Goal: Task Accomplishment & Management: Manage account settings

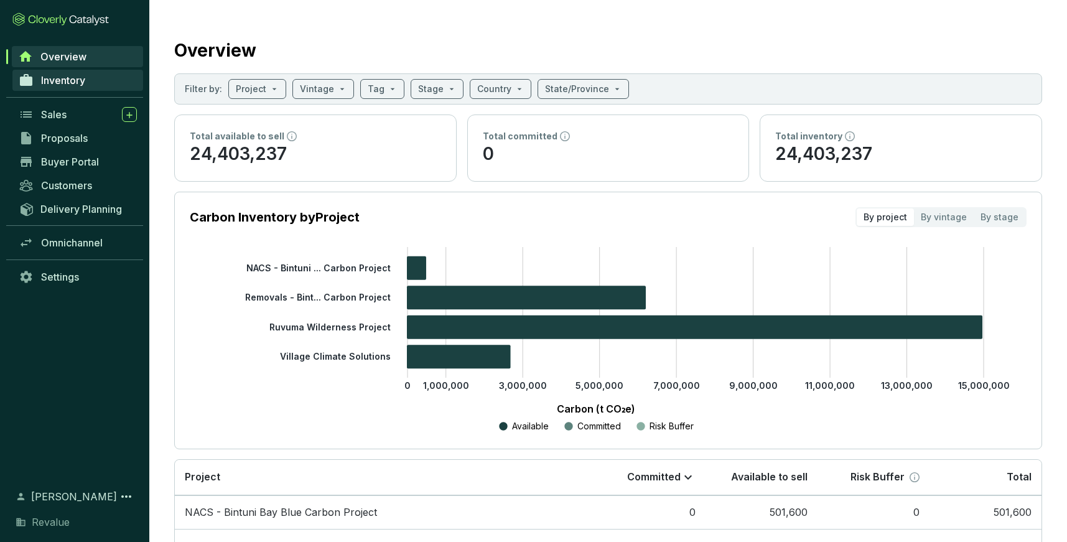
click at [77, 78] on span "Inventory" at bounding box center [63, 80] width 44 height 12
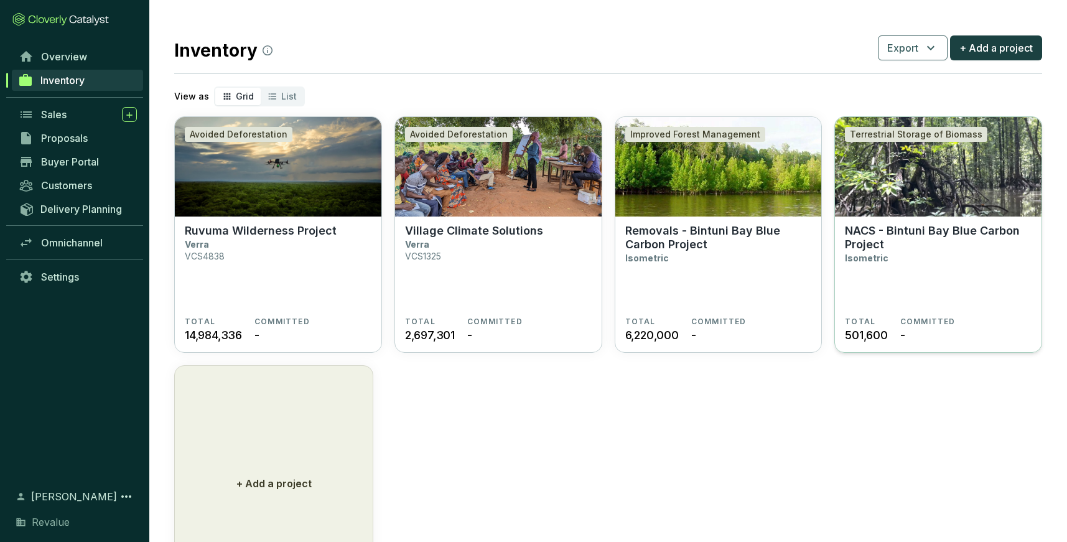
click at [952, 227] on p "NACS - Bintuni Bay Blue Carbon Project" at bounding box center [938, 237] width 187 height 27
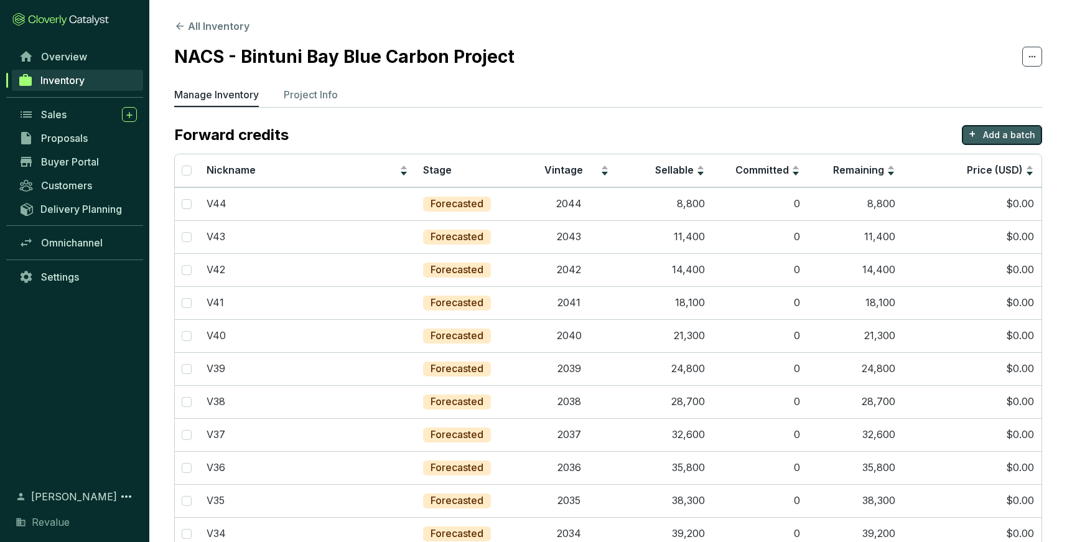
click at [1016, 136] on p "Add a batch" at bounding box center [1009, 135] width 52 height 12
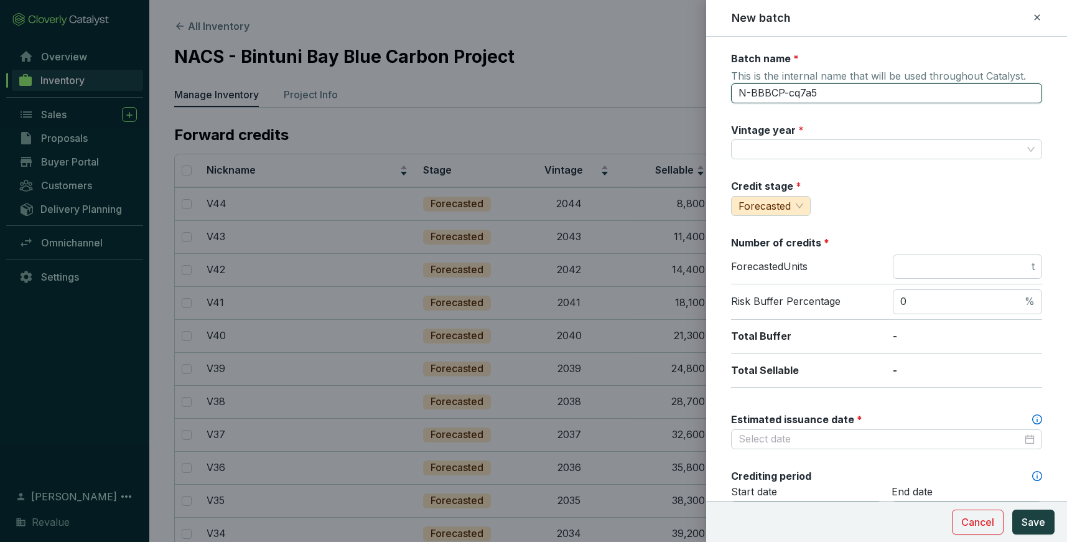
click at [823, 91] on input "N-BBBCP-cq7a5" at bounding box center [886, 93] width 311 height 20
type input "V45"
click at [798, 152] on input "Vintage year *" at bounding box center [881, 149] width 284 height 19
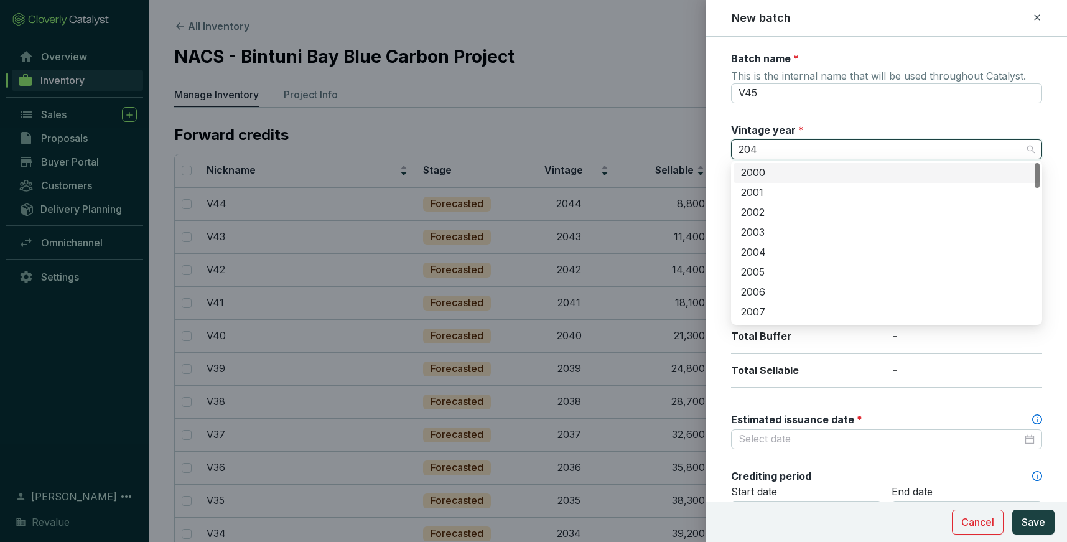
type input "2045"
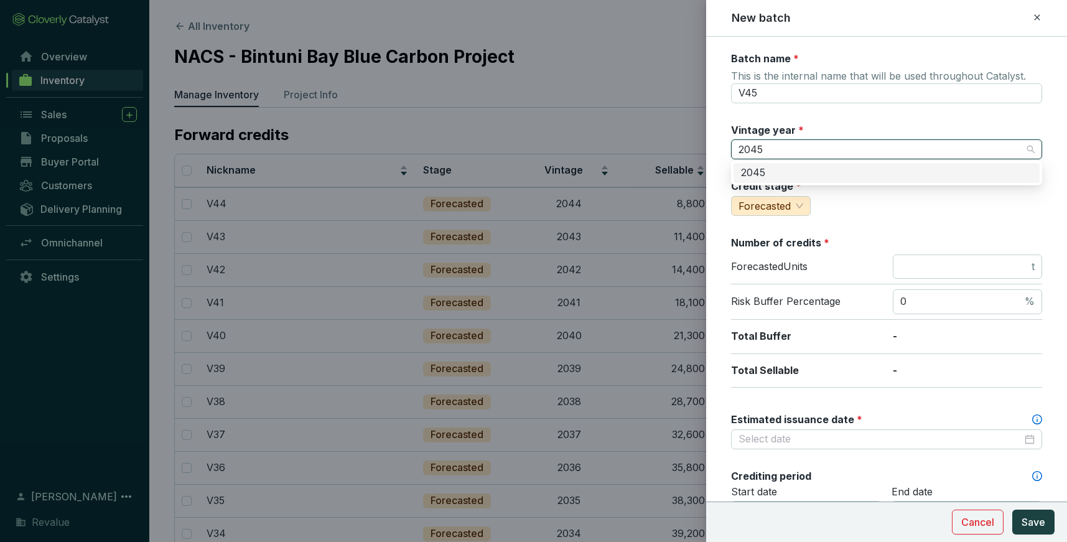
click at [773, 179] on div "2045" at bounding box center [886, 173] width 291 height 14
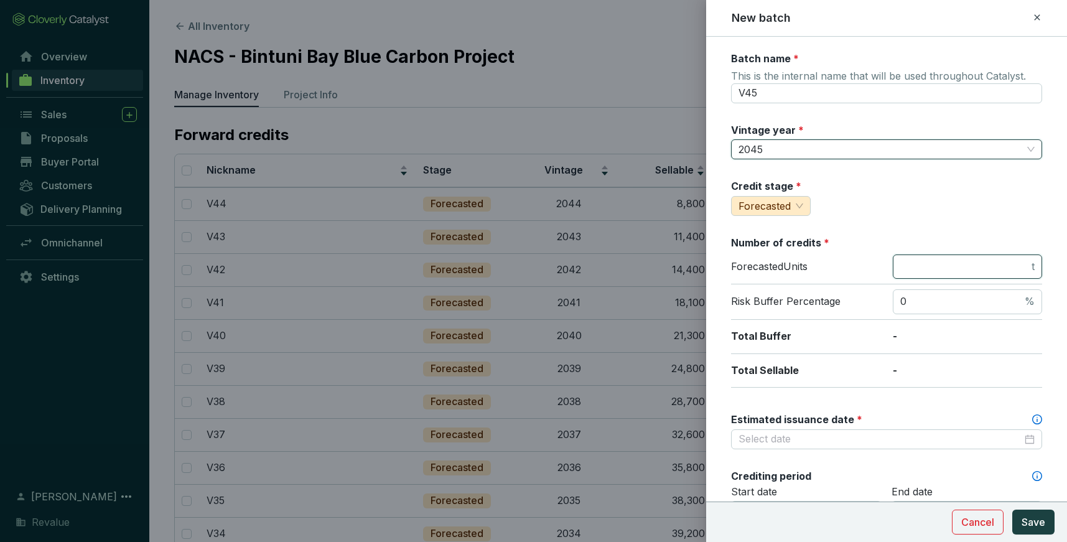
click at [921, 268] on input "number" at bounding box center [964, 267] width 129 height 14
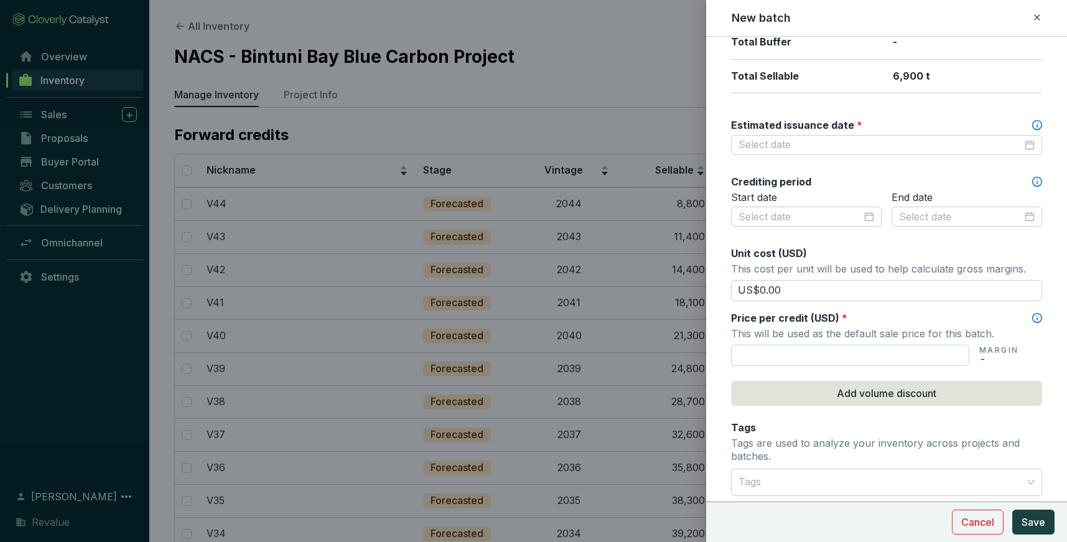
scroll to position [328, 0]
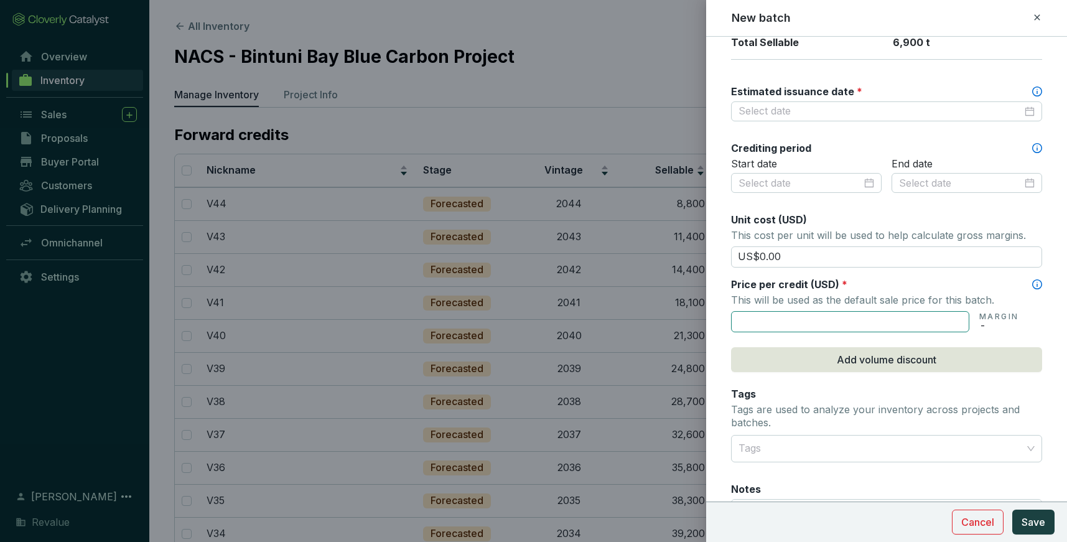
type input "6900"
click at [828, 311] on input "text" at bounding box center [850, 321] width 238 height 21
type input "US$125.00"
click at [780, 120] on div "Batch name * This is the internal name that will be used throughout Catalyst. V…" at bounding box center [886, 156] width 311 height 865
click at [779, 119] on div "Batch name * This is the internal name that will be used throughout Catalyst. V…" at bounding box center [886, 156] width 311 height 865
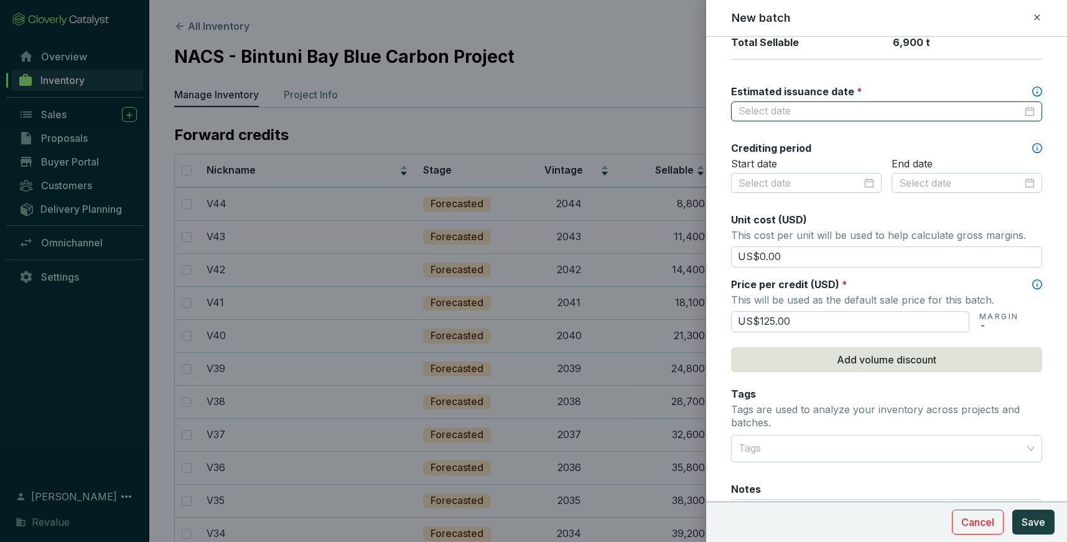
click at [762, 108] on input "Estimated issuance date *" at bounding box center [881, 112] width 284 height 14
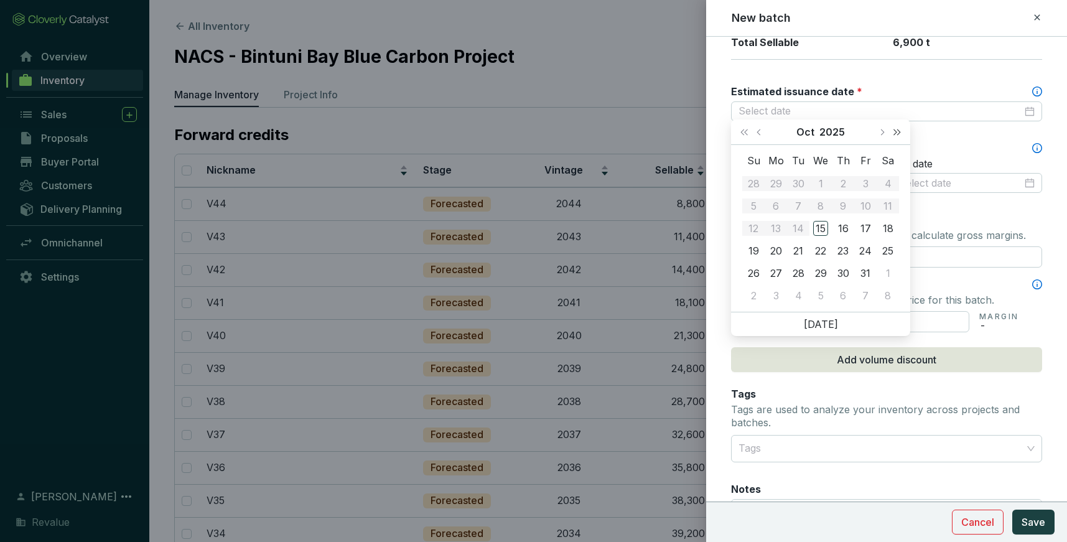
click at [902, 131] on button "Next year (Control + right)" at bounding box center [897, 131] width 16 height 25
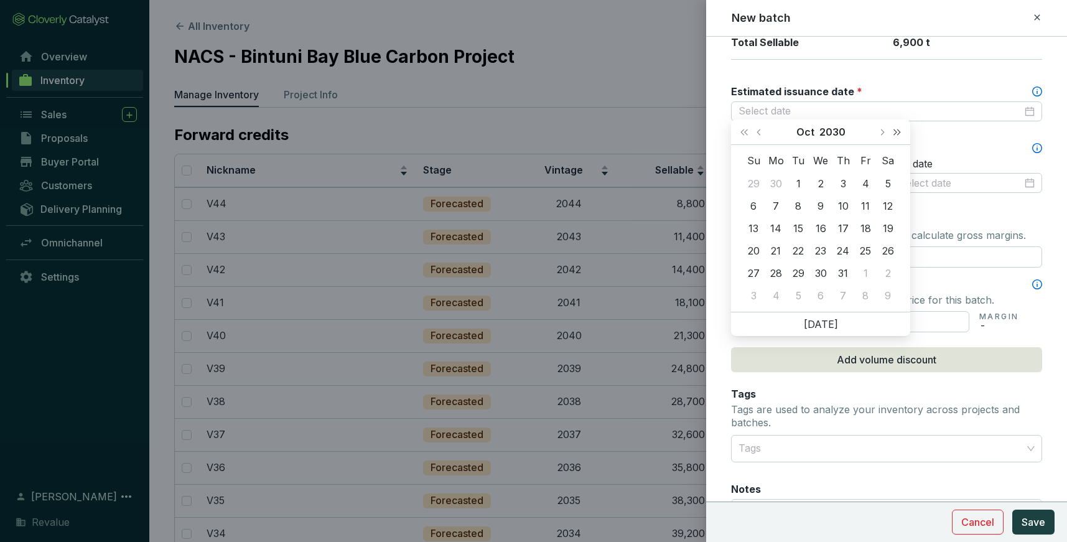
click at [902, 131] on button "Next year (Control + right)" at bounding box center [897, 131] width 16 height 25
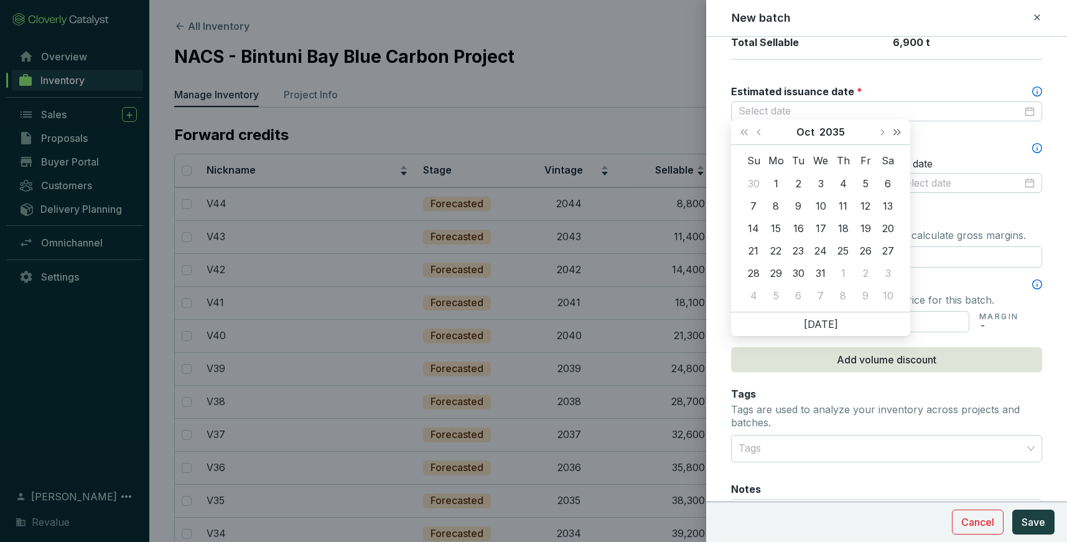
click at [902, 131] on button "Next year (Control + right)" at bounding box center [897, 131] width 16 height 25
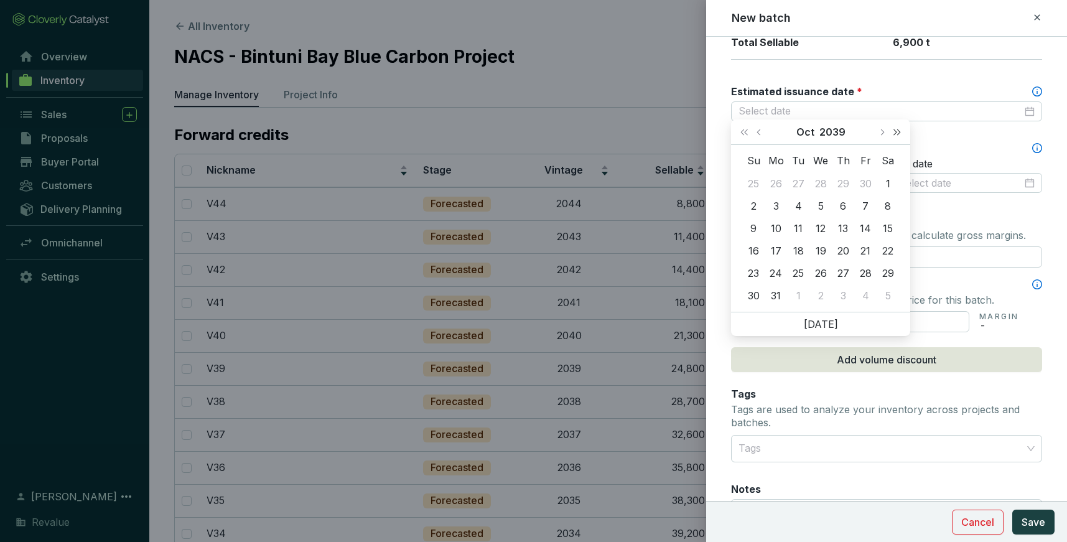
click at [902, 131] on button "Next year (Control + right)" at bounding box center [897, 131] width 16 height 25
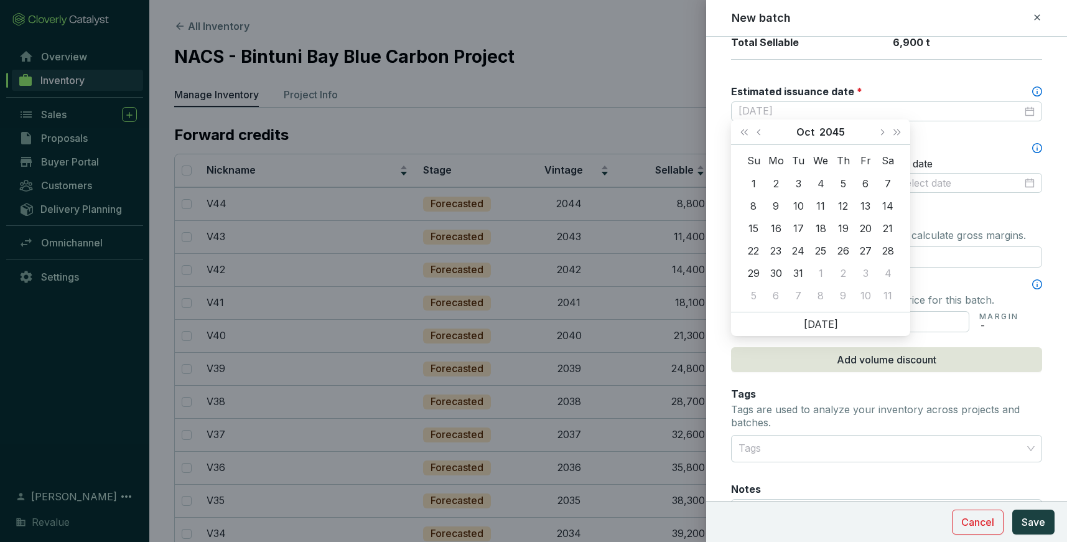
type input "2045-10-07"
click at [881, 129] on span "Next month (PageDown)" at bounding box center [882, 132] width 6 height 6
type input "2045-12-31"
click at [752, 298] on div "31" at bounding box center [753, 295] width 15 height 15
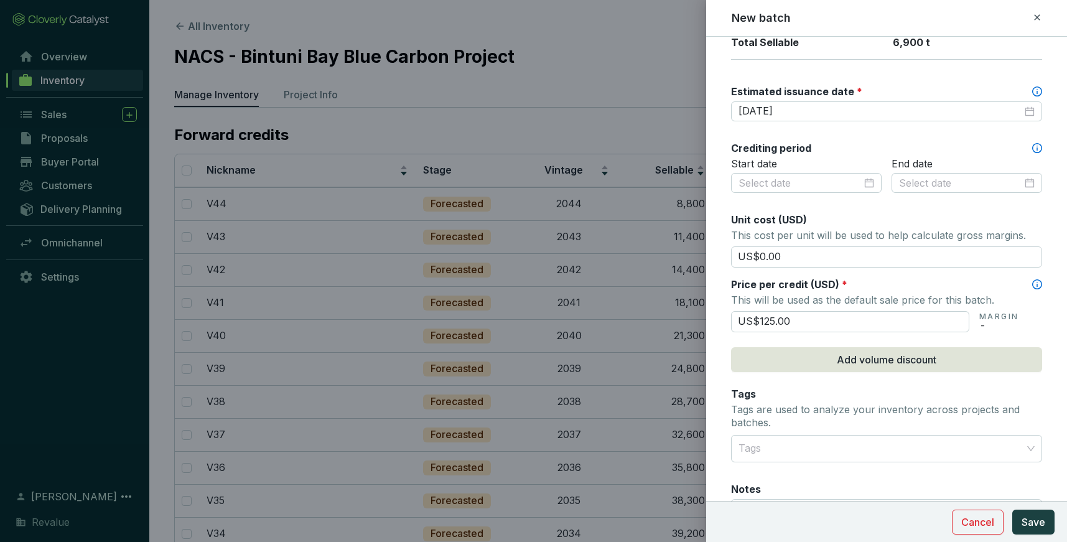
scroll to position [444, 0]
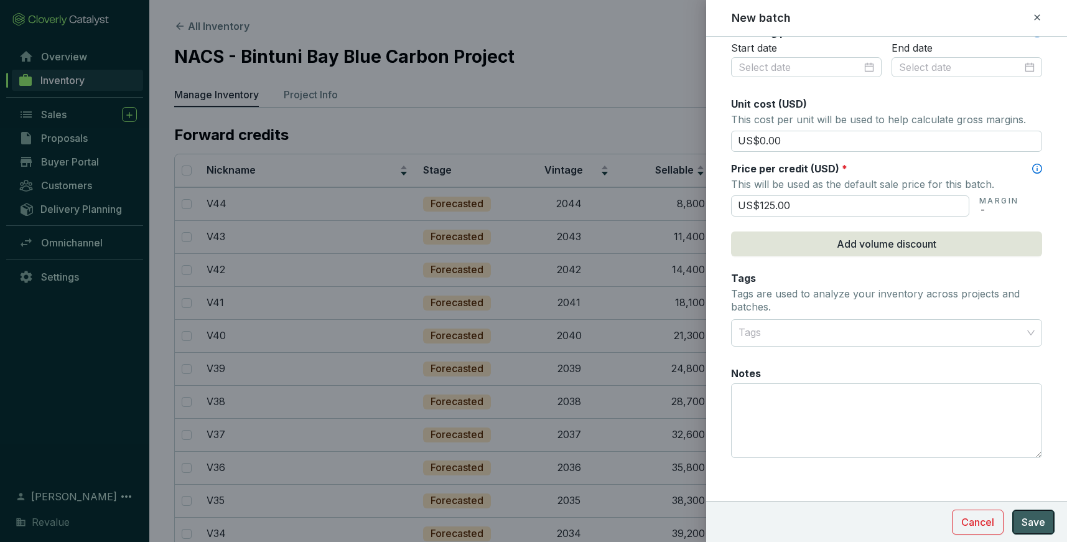
click at [1032, 527] on span "Save" at bounding box center [1034, 522] width 24 height 15
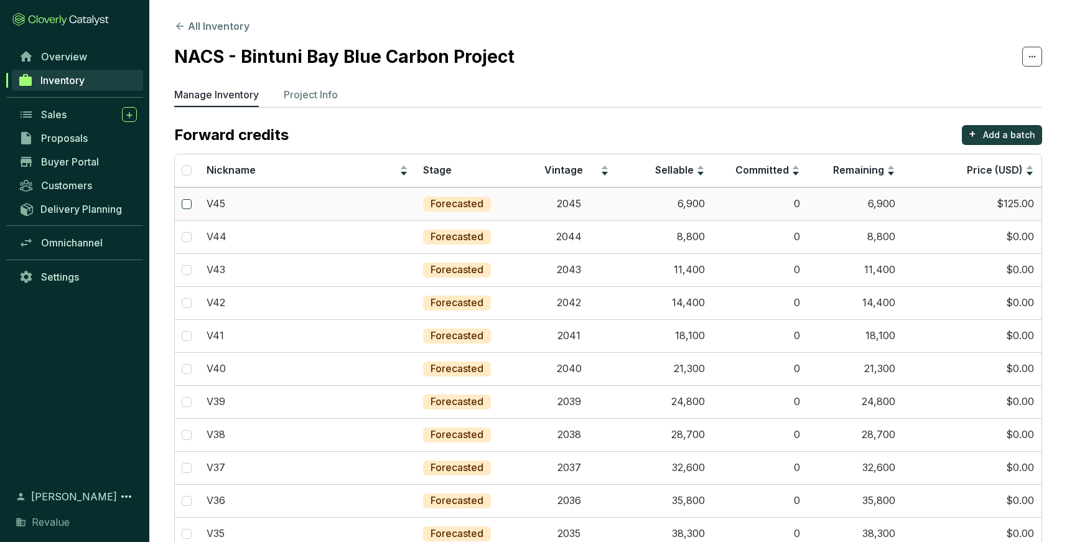
click at [190, 201] on input "checkbox" at bounding box center [187, 204] width 10 height 10
checkbox input "true"
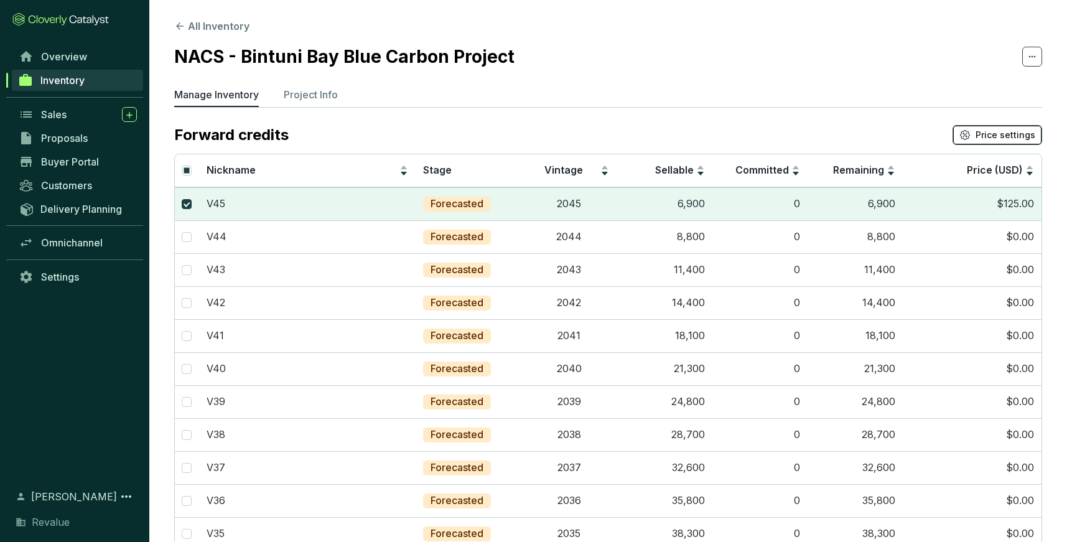
click at [1011, 140] on span "Price settings" at bounding box center [1006, 135] width 60 height 12
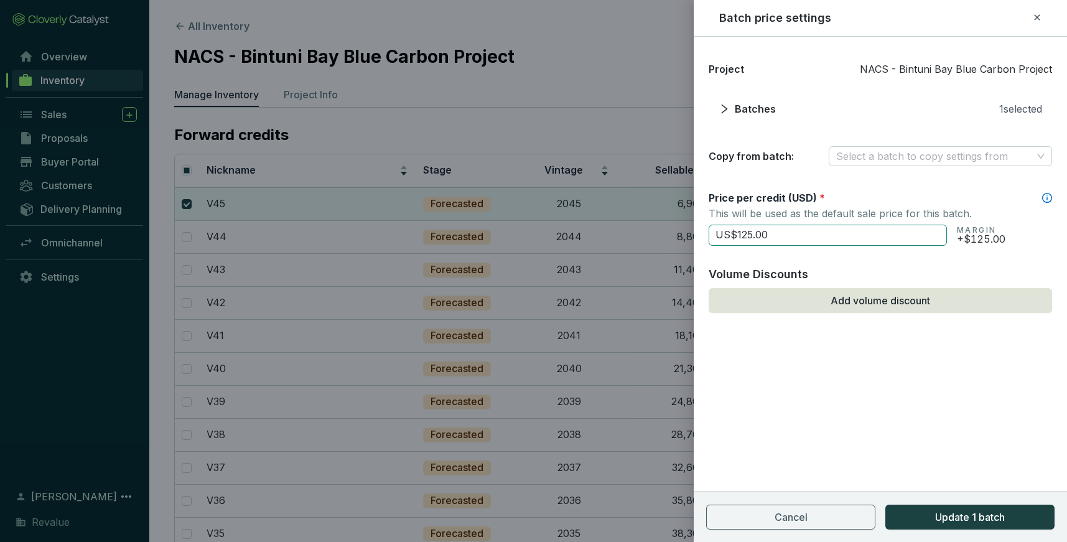
click at [844, 240] on input "US$125.00" at bounding box center [828, 235] width 238 height 21
type input "US$1"
type input "US$0.00"
click at [960, 513] on span "Update 1 batch" at bounding box center [970, 517] width 70 height 15
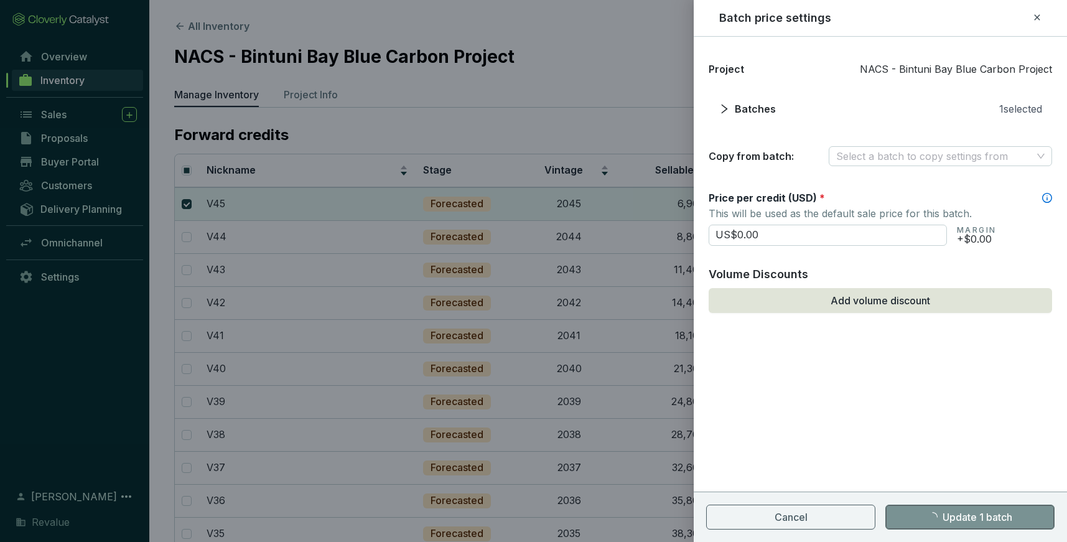
checkbox input "false"
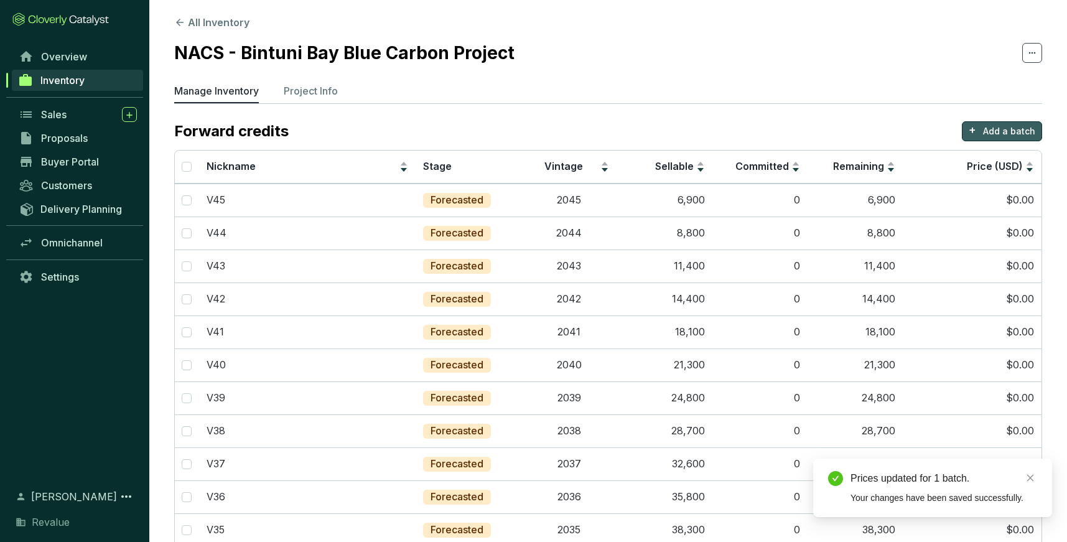
scroll to position [0, 0]
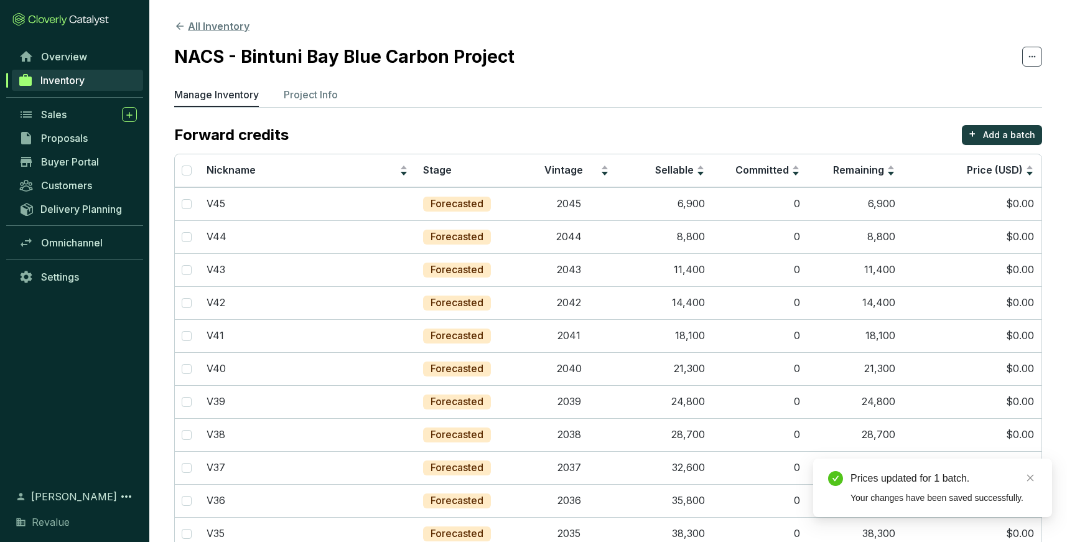
click at [234, 28] on button "All Inventory" at bounding box center [211, 26] width 75 height 15
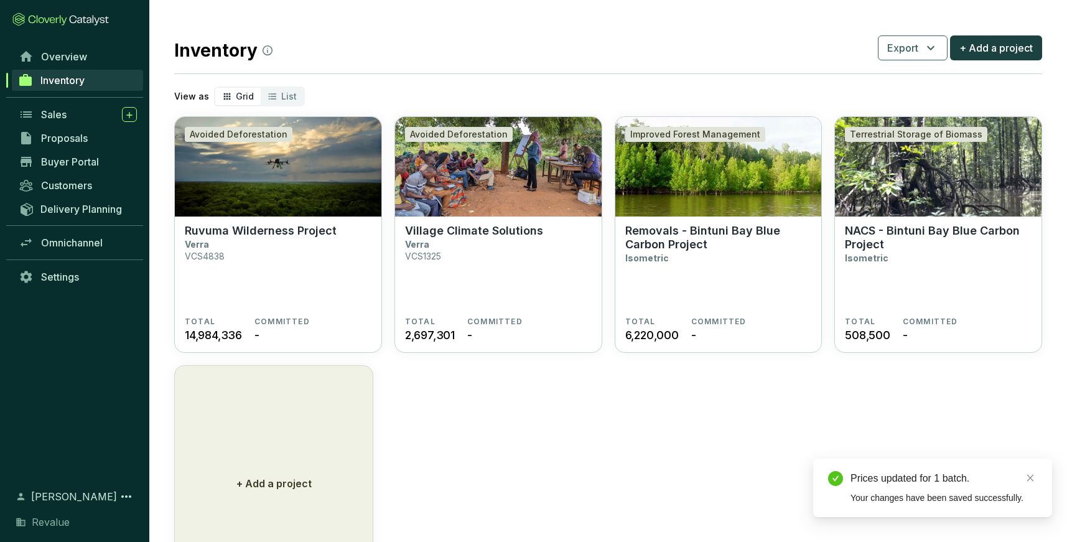
click at [556, 281] on section "Village Climate Solutions Verra VCS1325" at bounding box center [498, 270] width 187 height 93
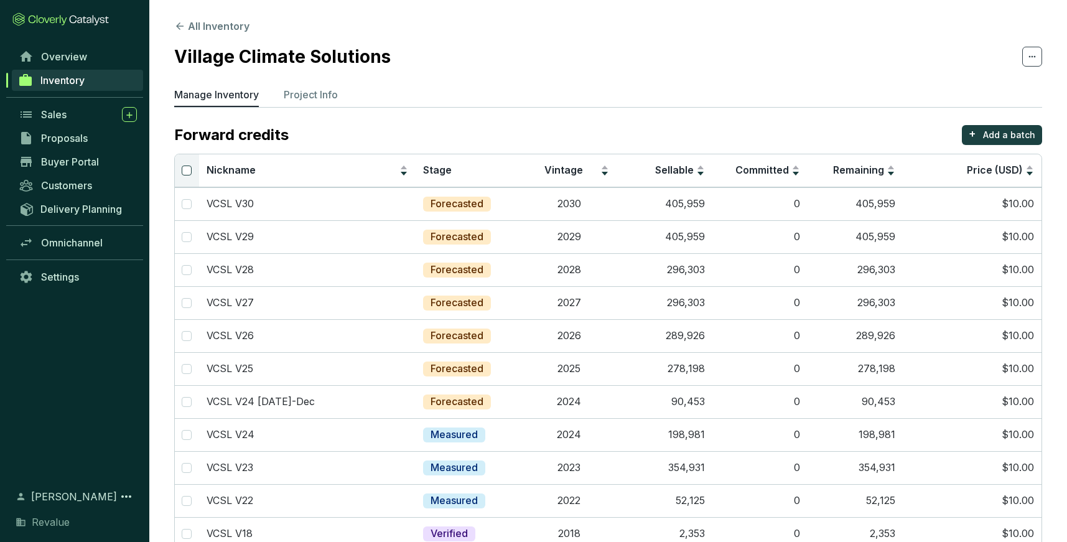
click at [187, 171] on input "Select all" at bounding box center [187, 171] width 10 height 10
checkbox input "true"
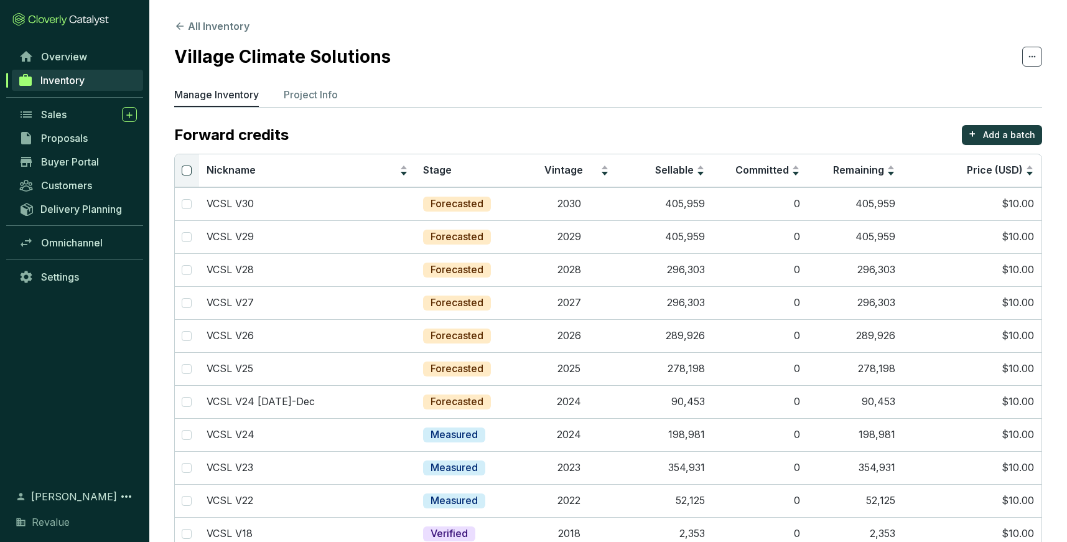
checkbox input "true"
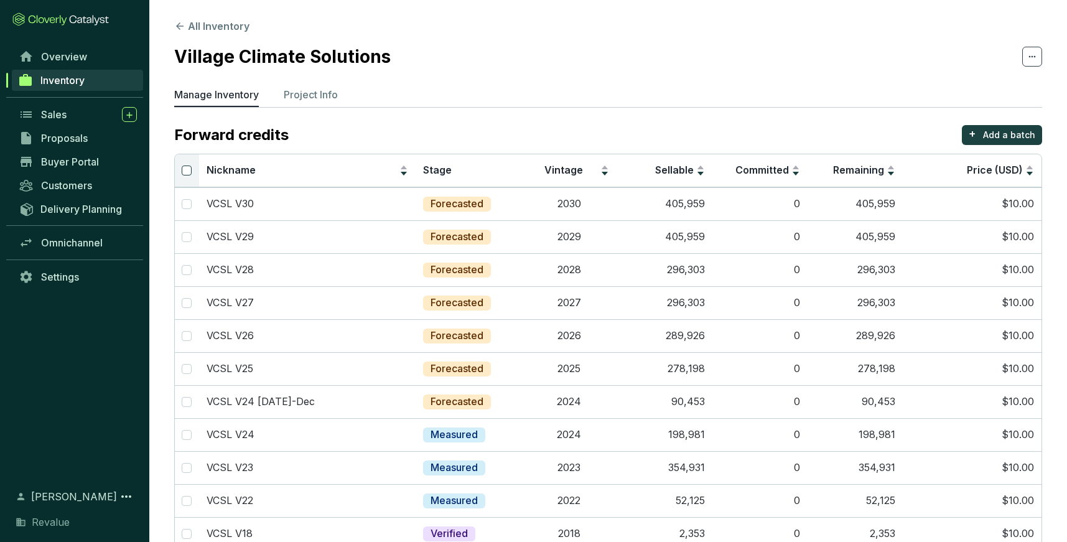
checkbox input "true"
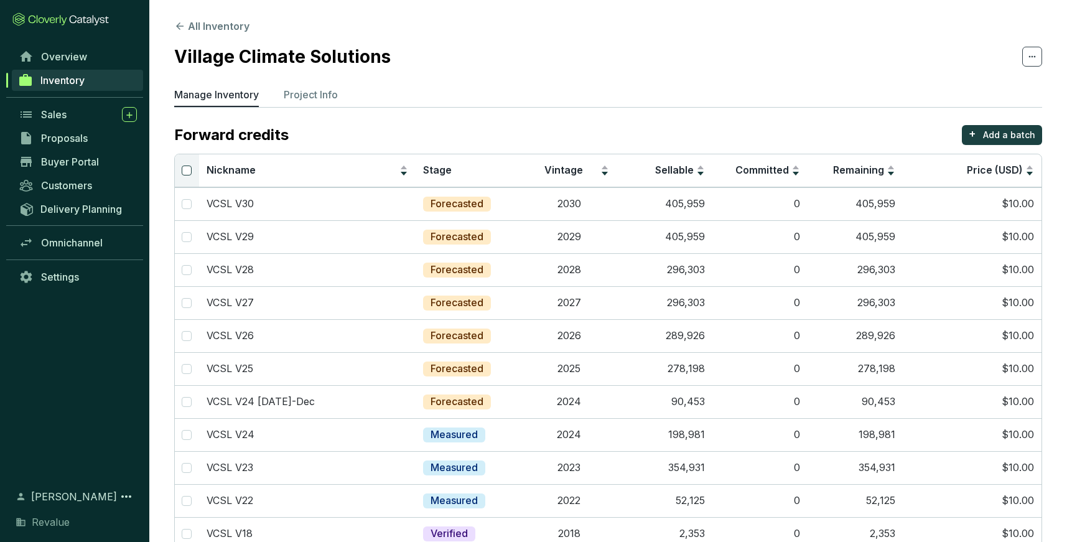
checkbox input "true"
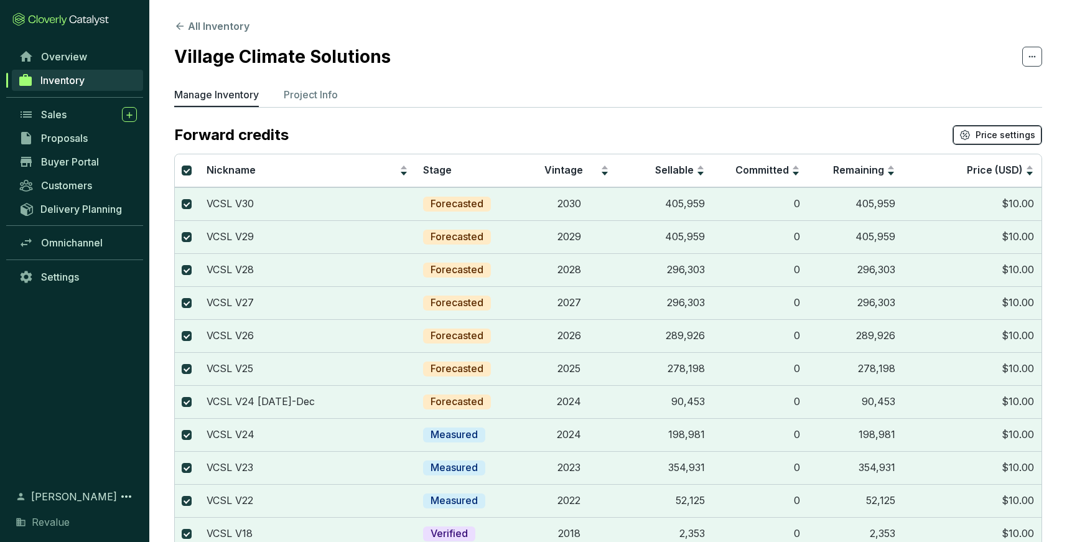
click at [1019, 137] on span "Price settings" at bounding box center [1006, 135] width 60 height 12
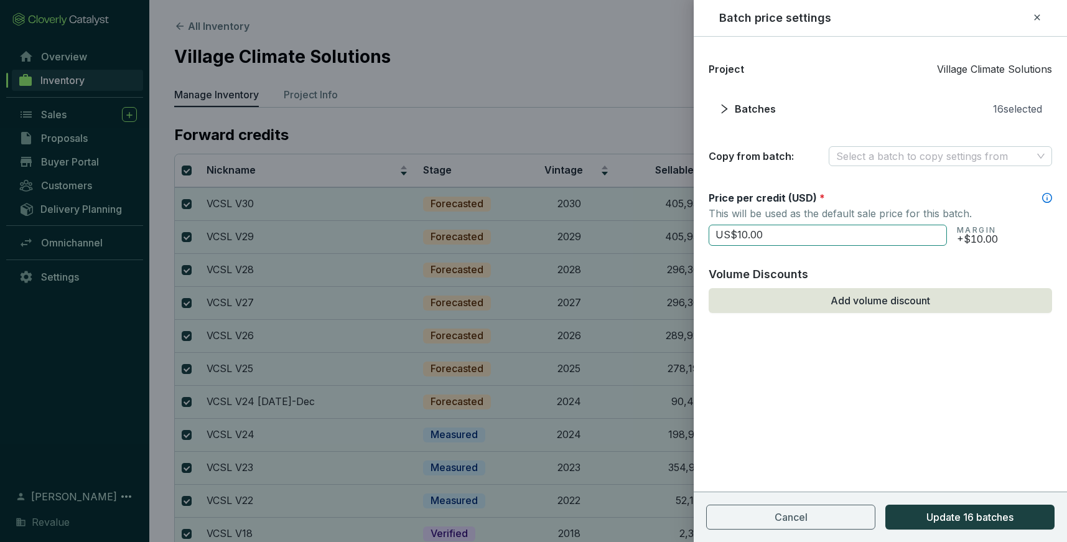
click at [853, 243] on input "US$10.00" at bounding box center [828, 235] width 238 height 21
type input "US$1"
type input "US$9"
type input "US$0.00"
click at [994, 528] on button "Update 16 batches" at bounding box center [970, 517] width 169 height 25
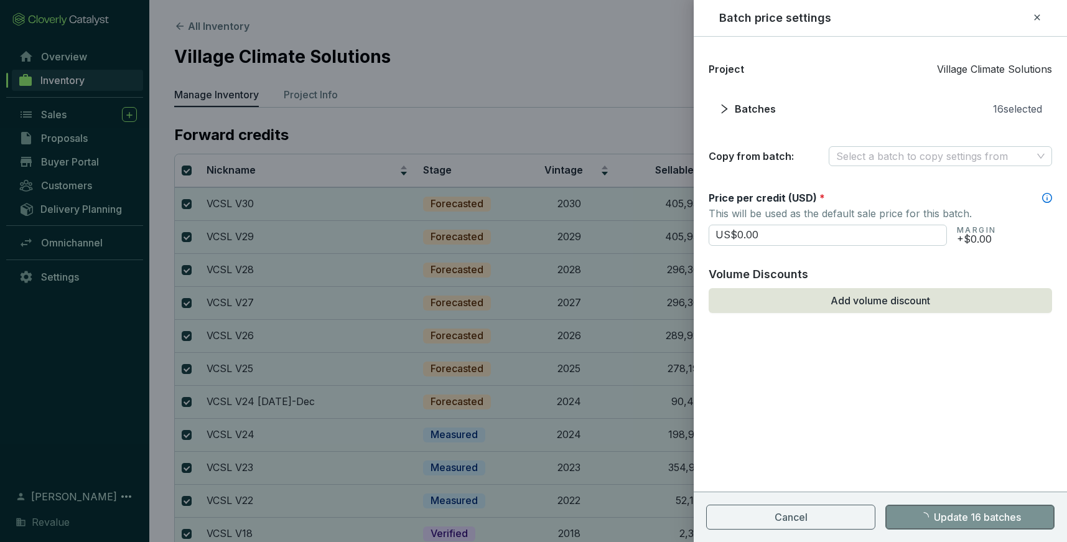
checkbox input "false"
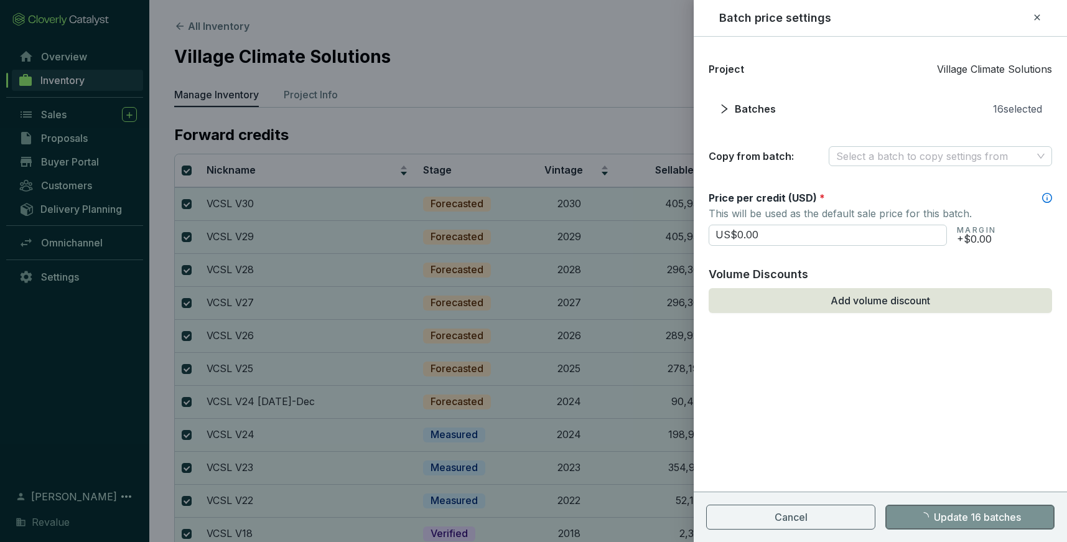
checkbox input "false"
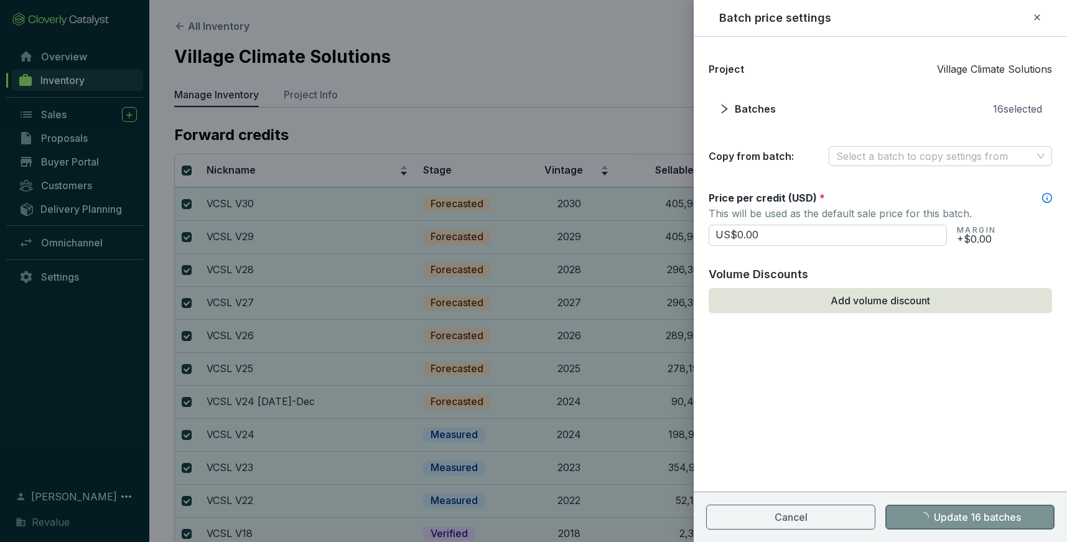
checkbox input "false"
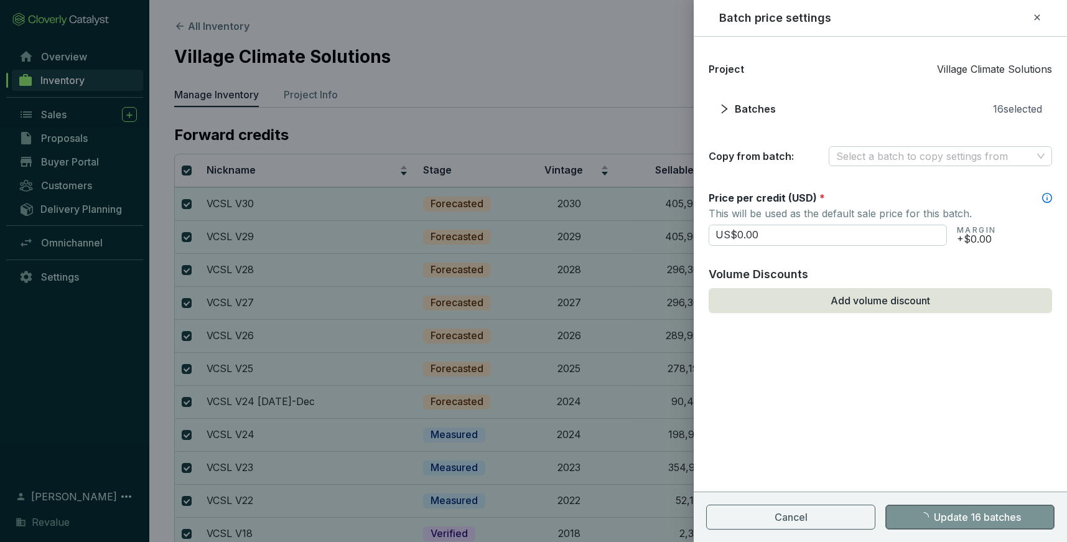
checkbox input "false"
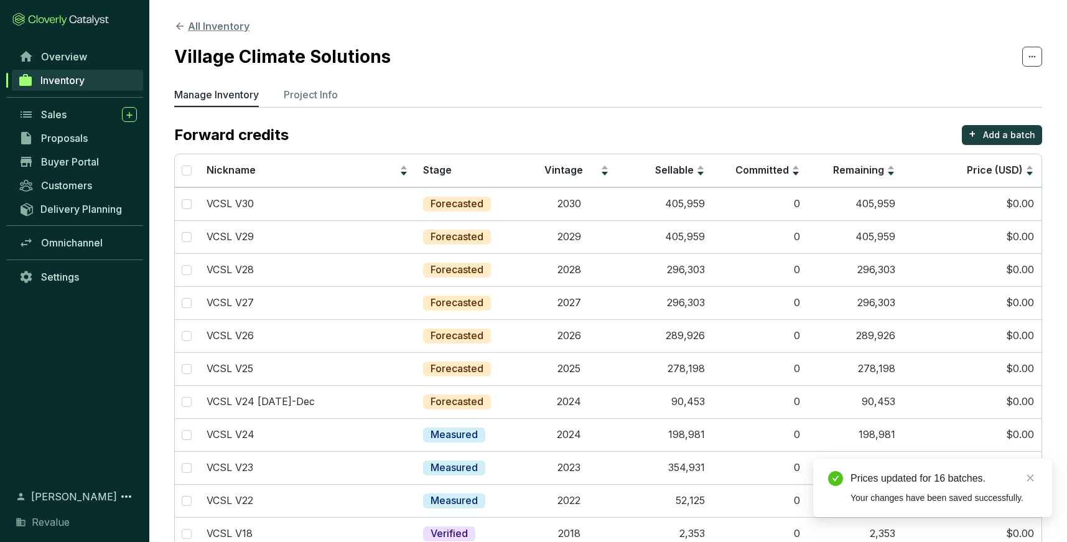
click at [208, 32] on button "All Inventory" at bounding box center [211, 26] width 75 height 15
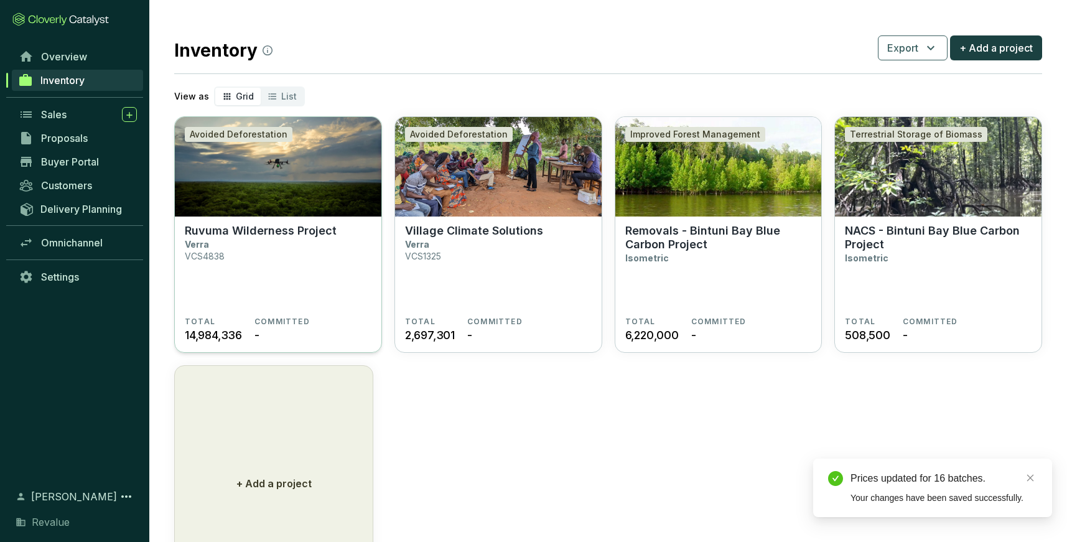
click at [268, 233] on p "Ruvuma Wilderness Project" at bounding box center [261, 231] width 152 height 14
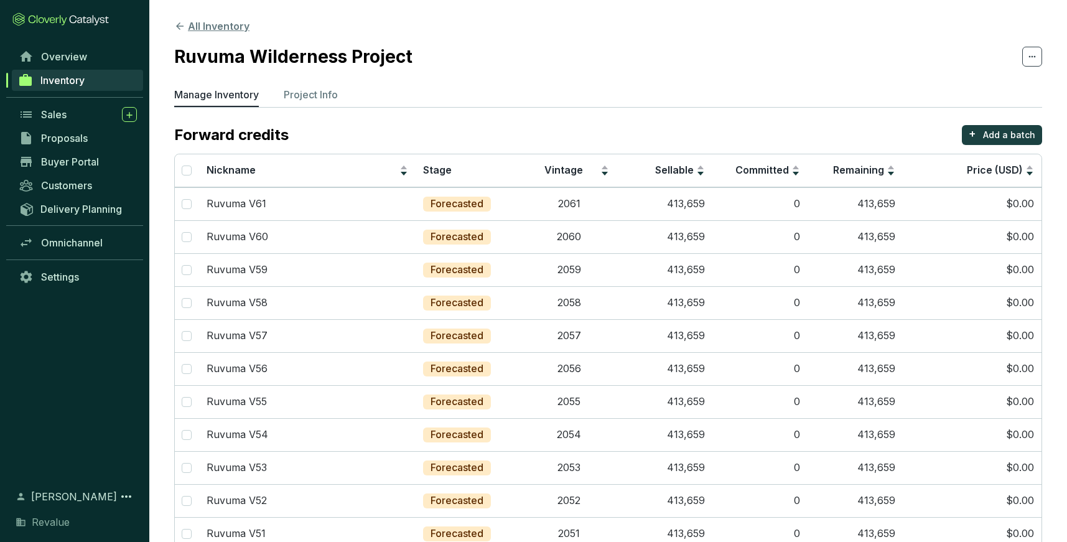
click at [199, 28] on button "All Inventory" at bounding box center [211, 26] width 75 height 15
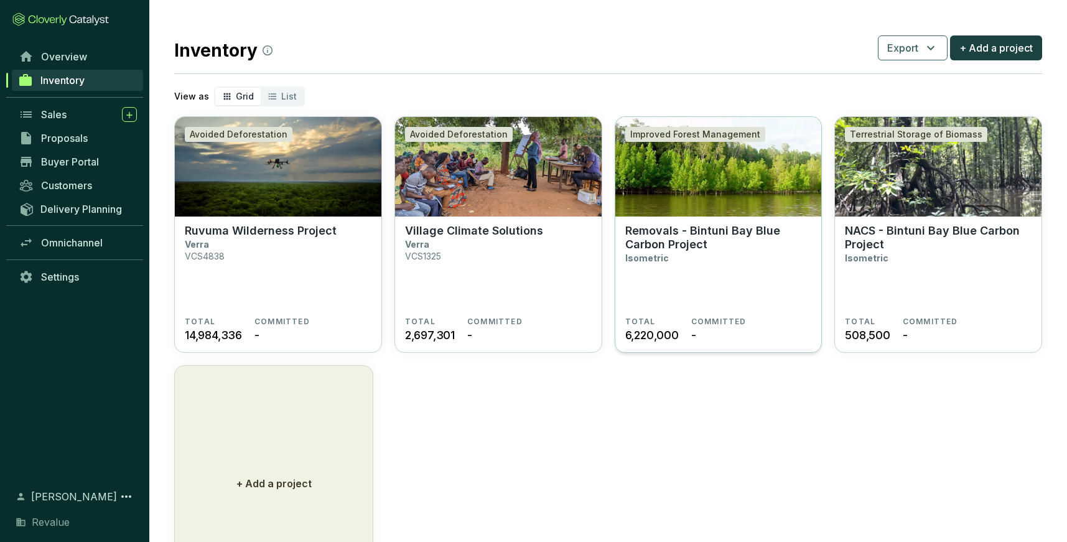
click at [689, 251] on section "Removals - Bintuni Bay Blue Carbon Project Isometric" at bounding box center [718, 270] width 187 height 93
